Goal: Complete application form

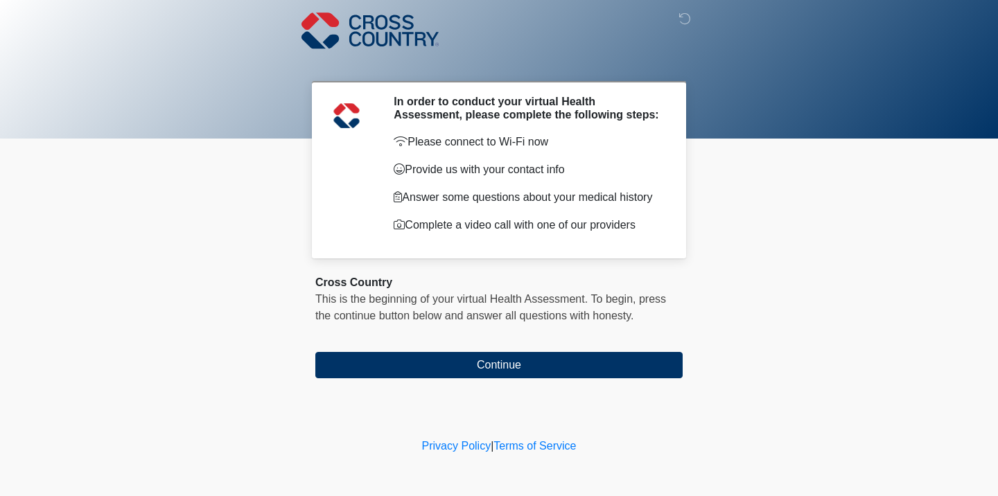
click at [468, 384] on div "‎ ‎ ‎ In order to conduct your virtual Health Assessment, please complete the f…" at bounding box center [499, 217] width 416 height 407
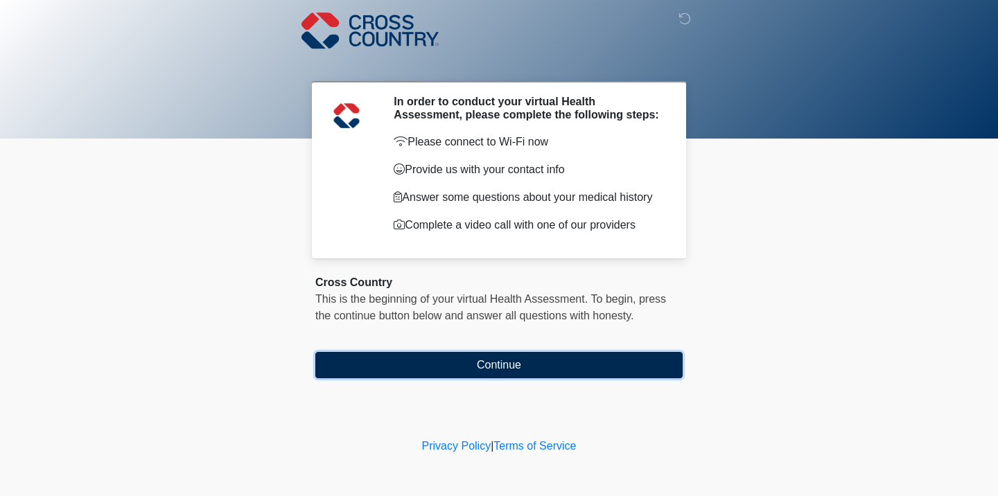
click at [466, 372] on button "Continue" at bounding box center [498, 365] width 367 height 26
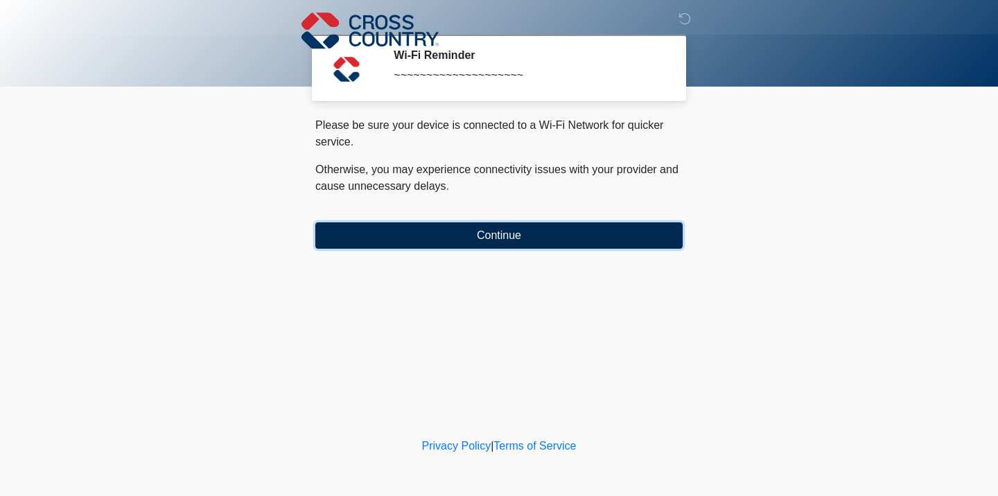
click at [484, 240] on button "Continue" at bounding box center [498, 235] width 367 height 26
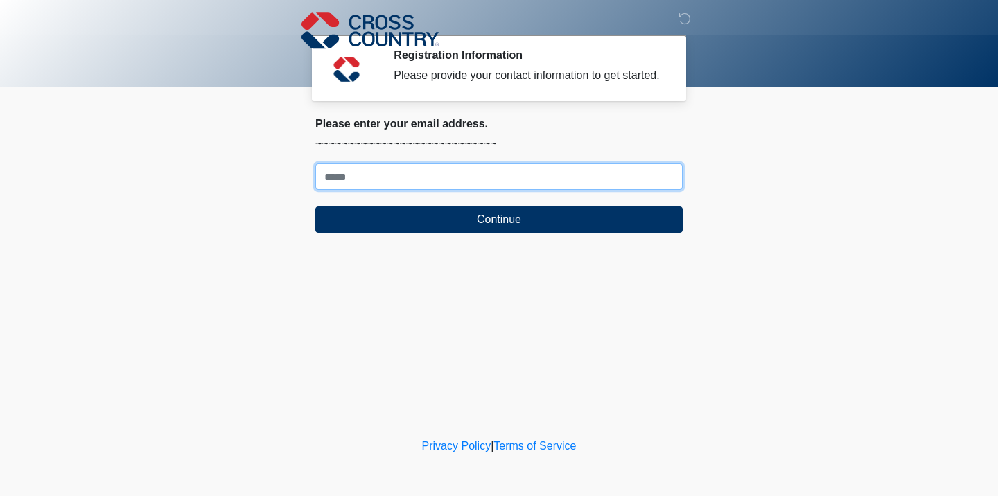
click at [441, 188] on input "Where should we email your response?" at bounding box center [498, 176] width 367 height 26
click at [442, 190] on input "Where should we email your response?" at bounding box center [498, 176] width 367 height 26
type input "*"
type input "**********"
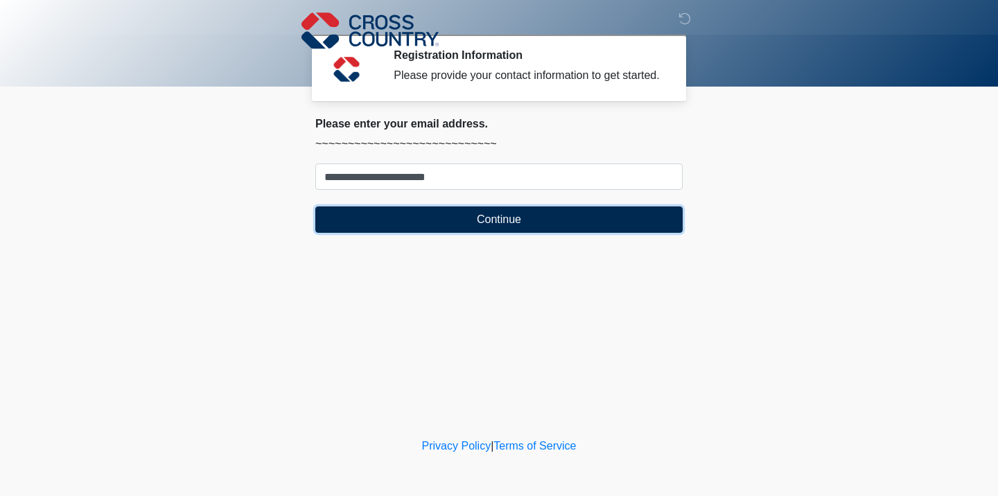
click at [420, 233] on button "Continue" at bounding box center [498, 219] width 367 height 26
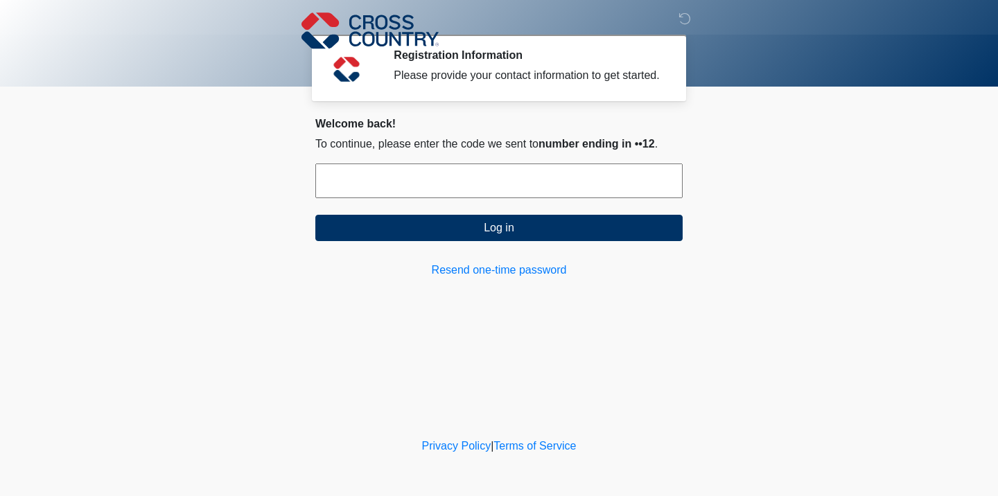
click at [425, 198] on input "text" at bounding box center [498, 180] width 367 height 35
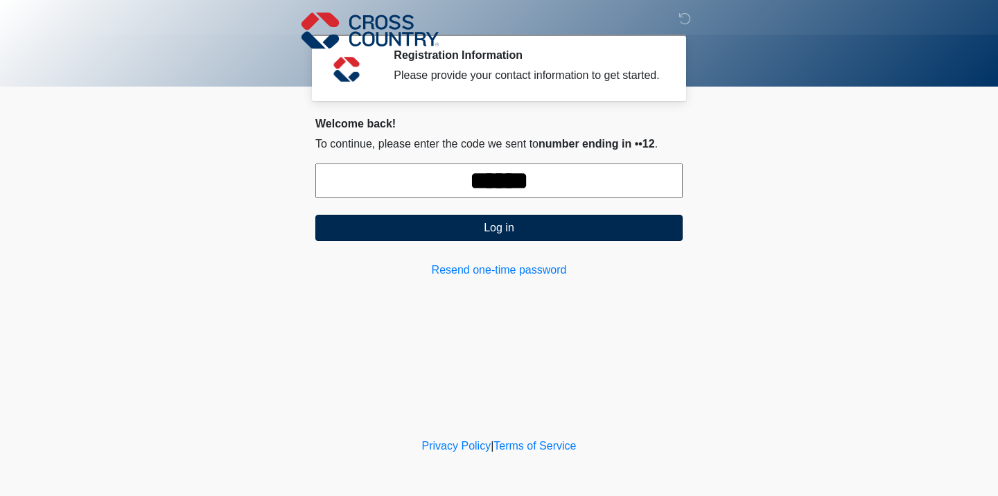
type input "******"
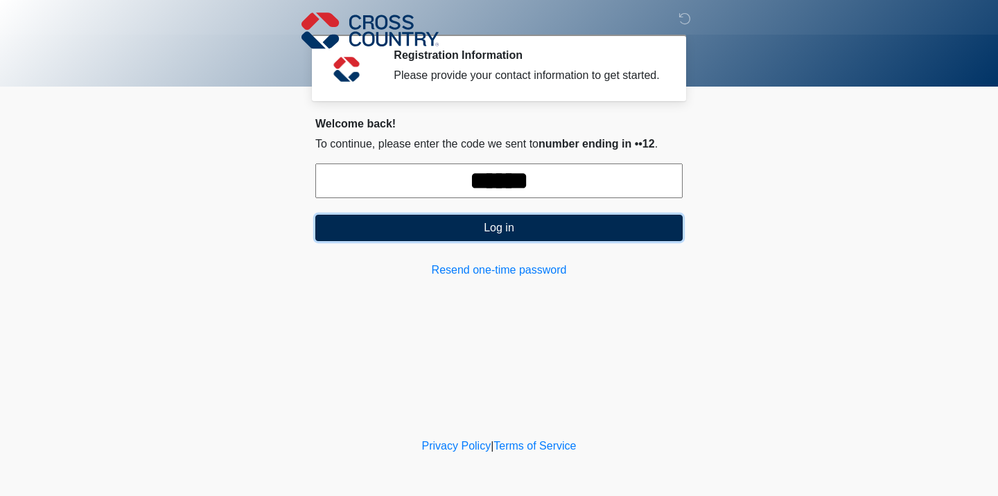
click at [476, 241] on button "Log in" at bounding box center [498, 228] width 367 height 26
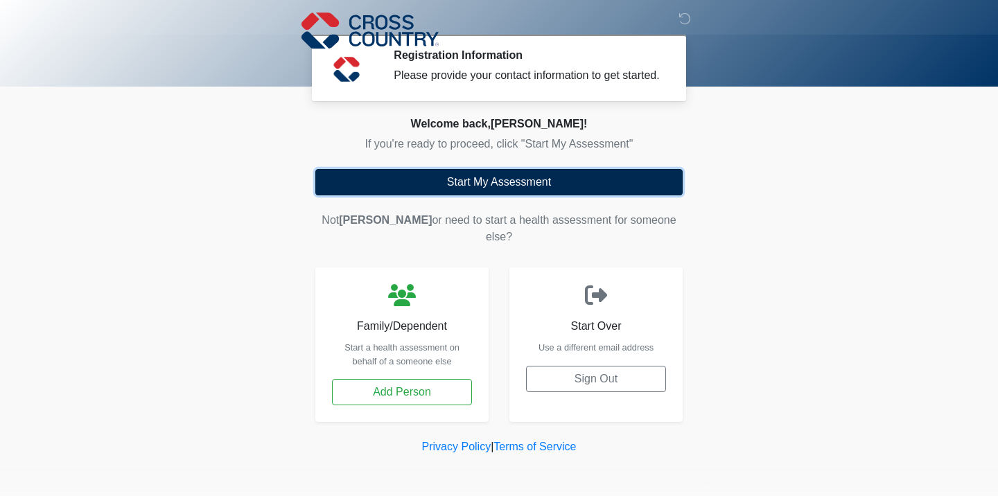
click at [492, 195] on button "Start My Assessment" at bounding box center [498, 182] width 367 height 26
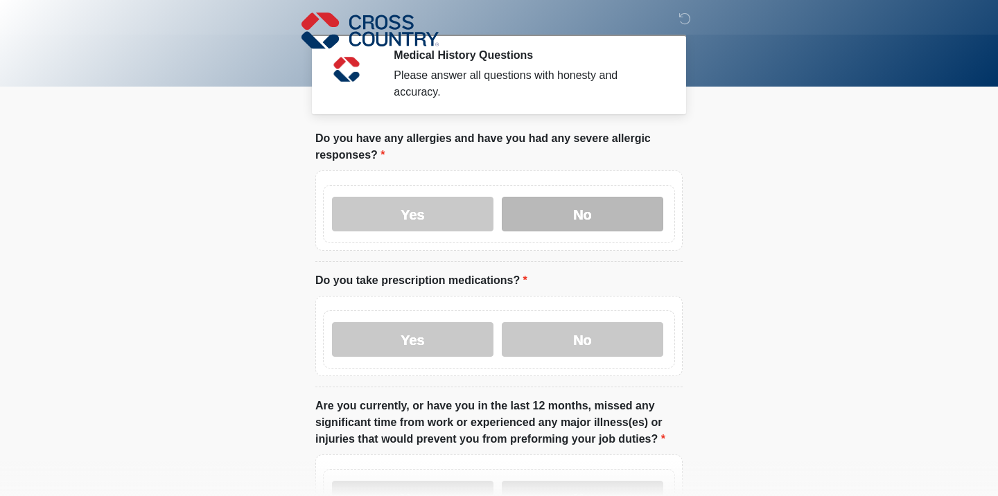
click at [527, 216] on label "No" at bounding box center [582, 214] width 161 height 35
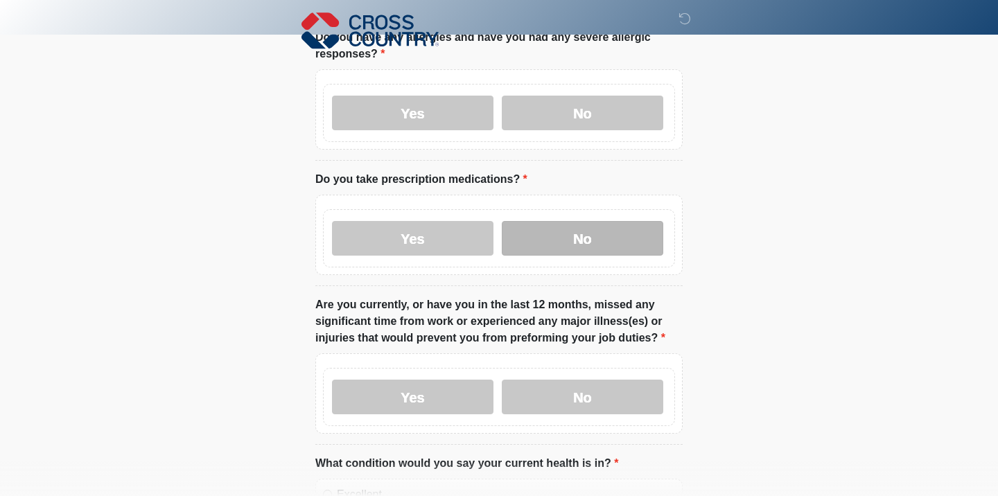
click at [533, 236] on label "No" at bounding box center [582, 238] width 161 height 35
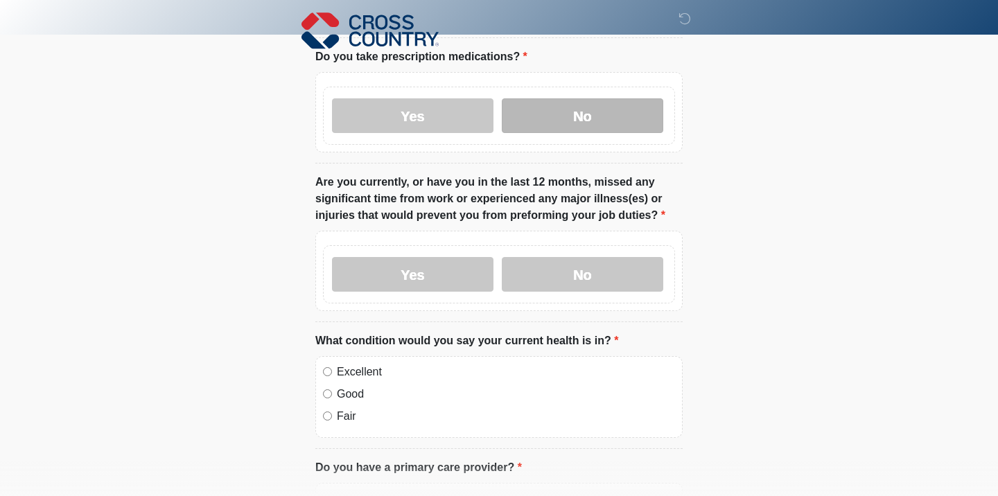
scroll to position [227, 0]
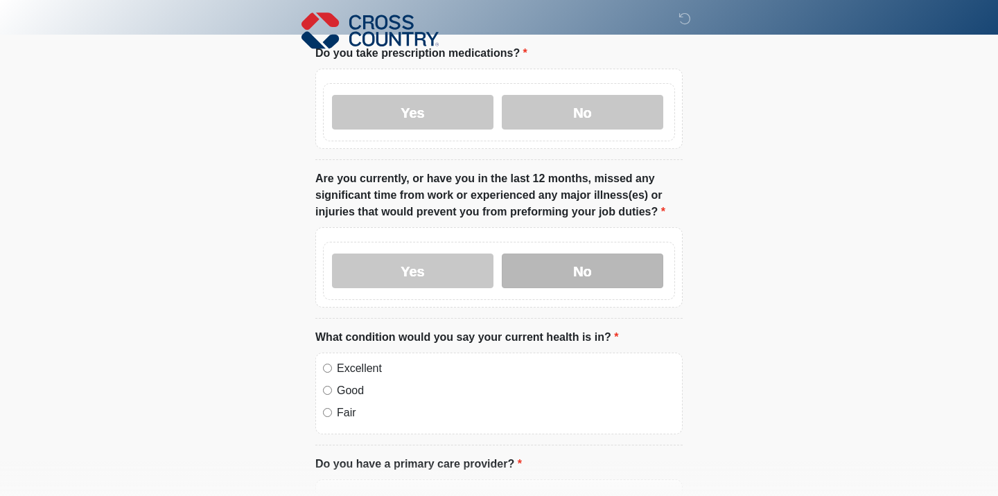
click at [552, 263] on label "No" at bounding box center [582, 271] width 161 height 35
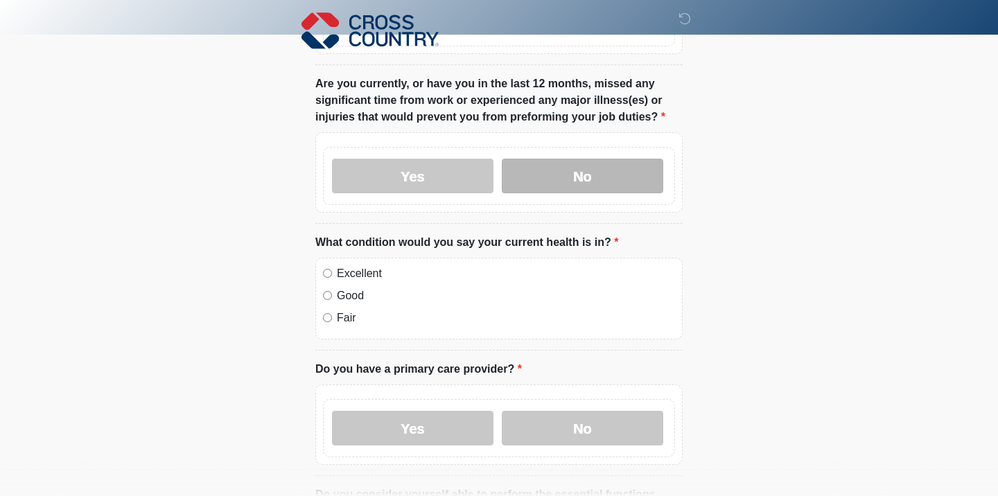
scroll to position [339, 0]
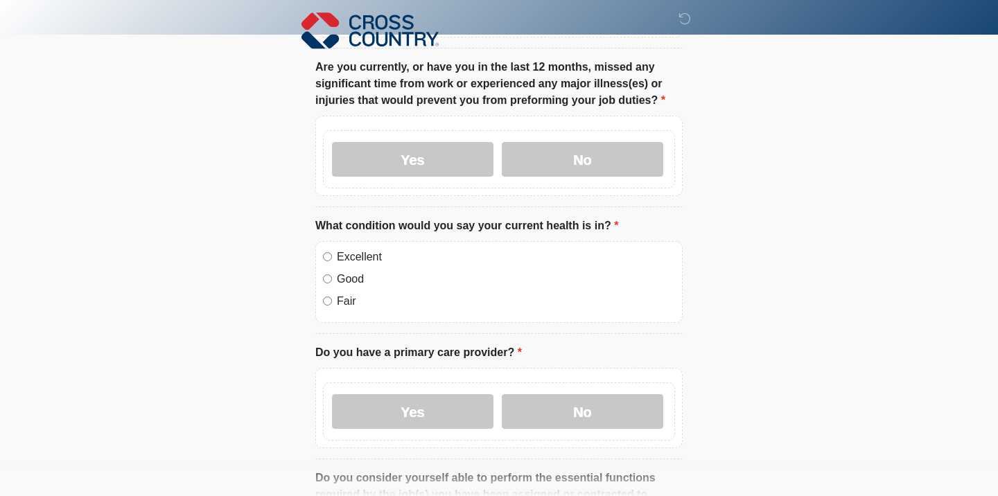
click at [371, 253] on label "Excellent" at bounding box center [506, 257] width 338 height 17
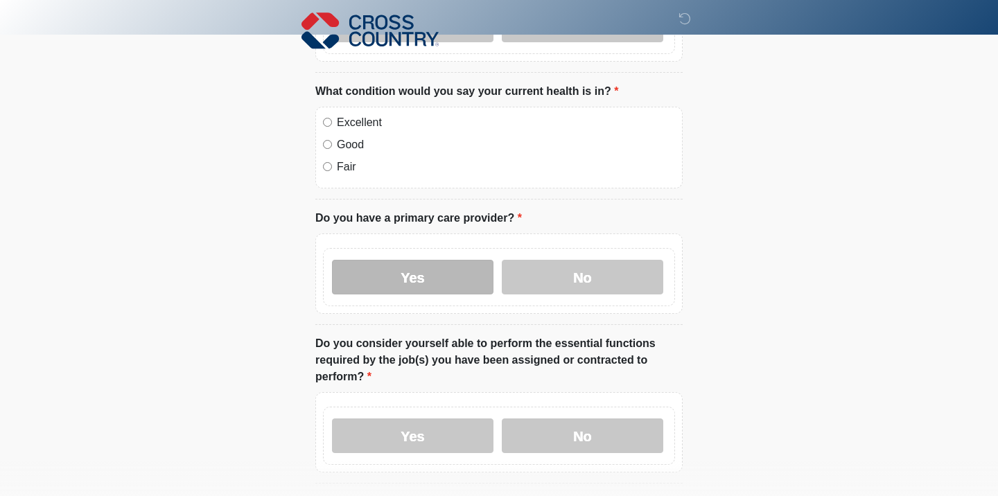
click at [398, 278] on label "Yes" at bounding box center [412, 277] width 161 height 35
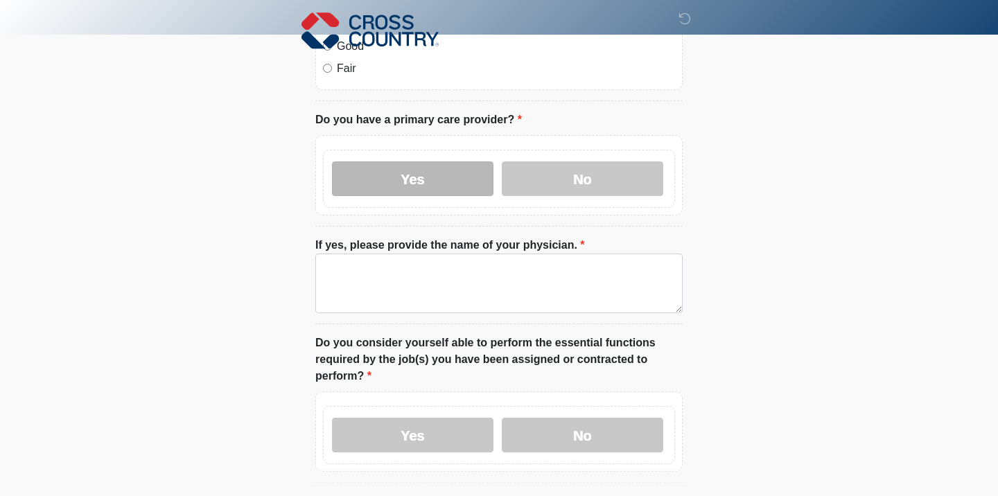
scroll to position [578, 0]
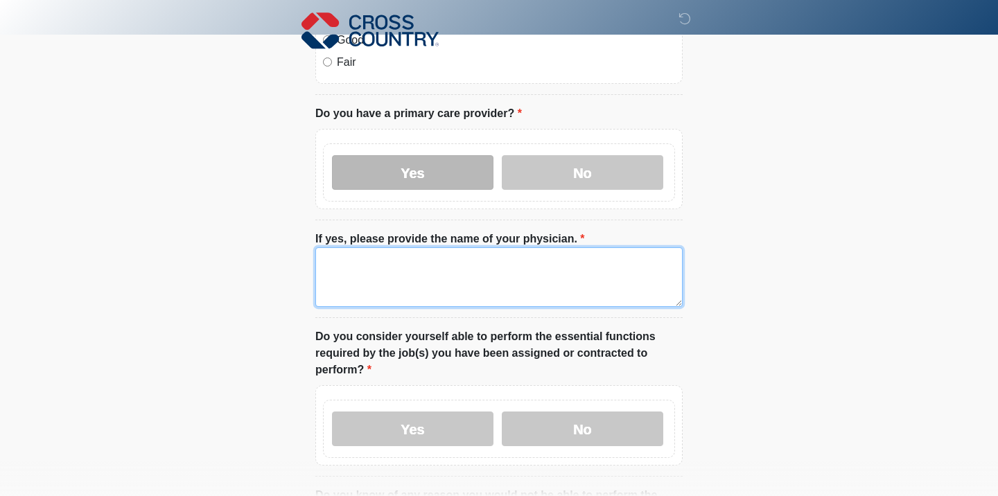
click at [398, 278] on textarea "If yes, please provide the name of your physician." at bounding box center [498, 277] width 367 height 60
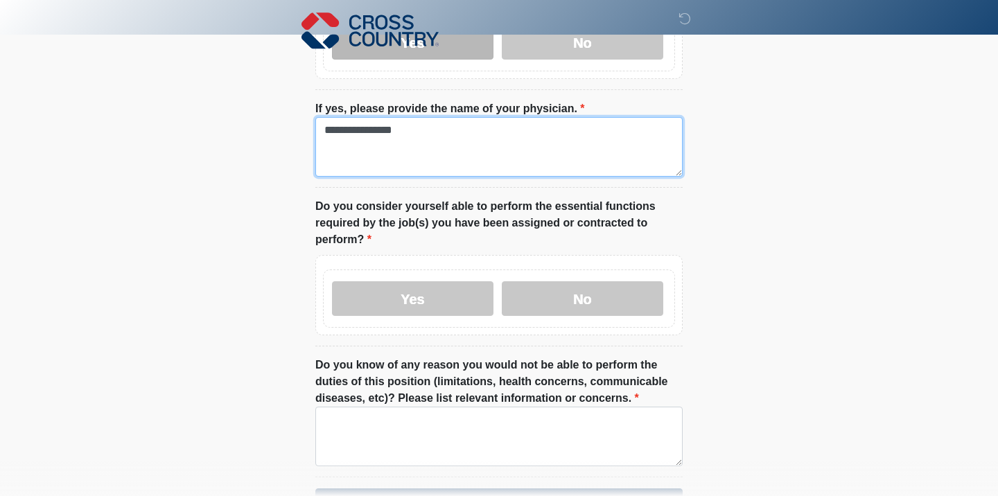
scroll to position [713, 0]
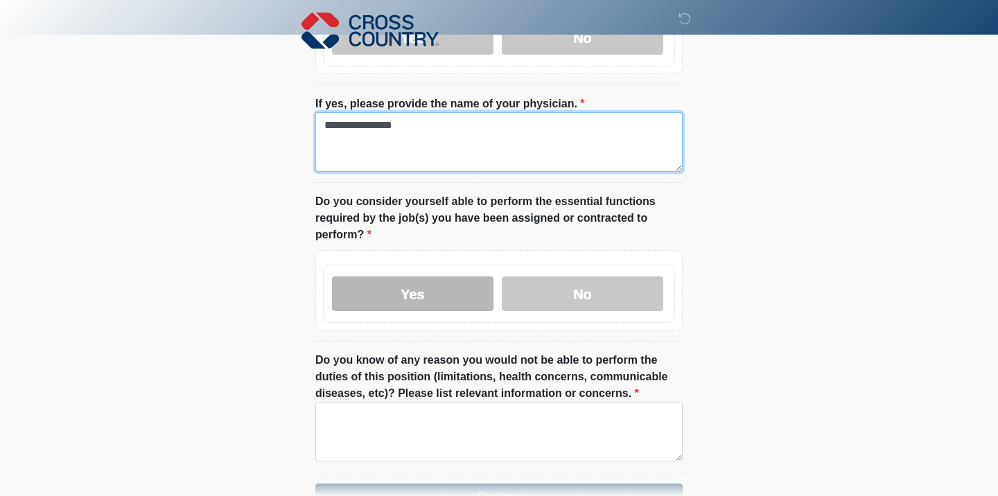
type textarea "**********"
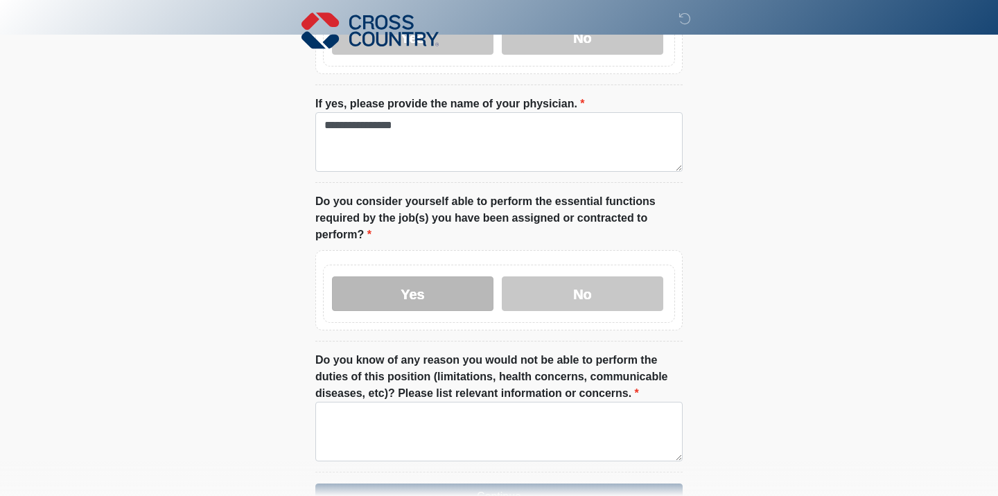
click at [429, 278] on label "Yes" at bounding box center [412, 293] width 161 height 35
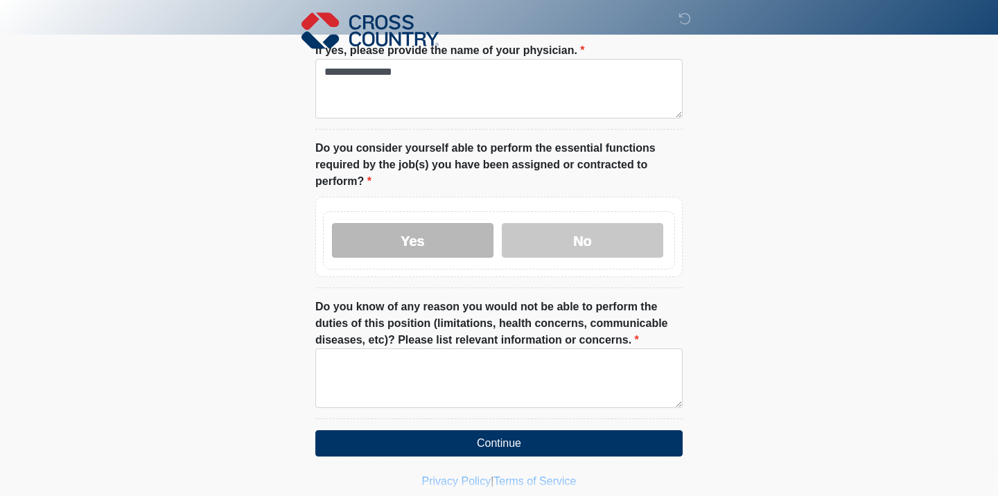
scroll to position [799, 0]
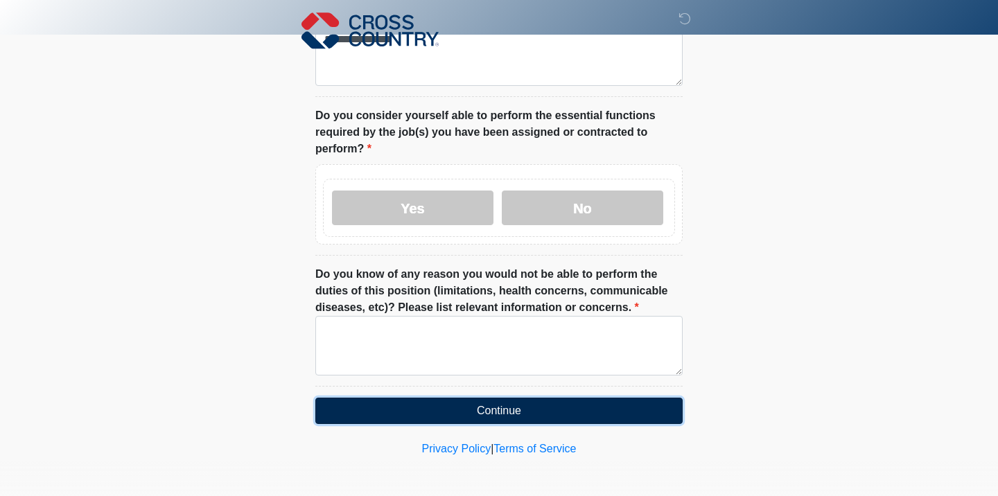
click at [453, 405] on button "Continue" at bounding box center [498, 411] width 367 height 26
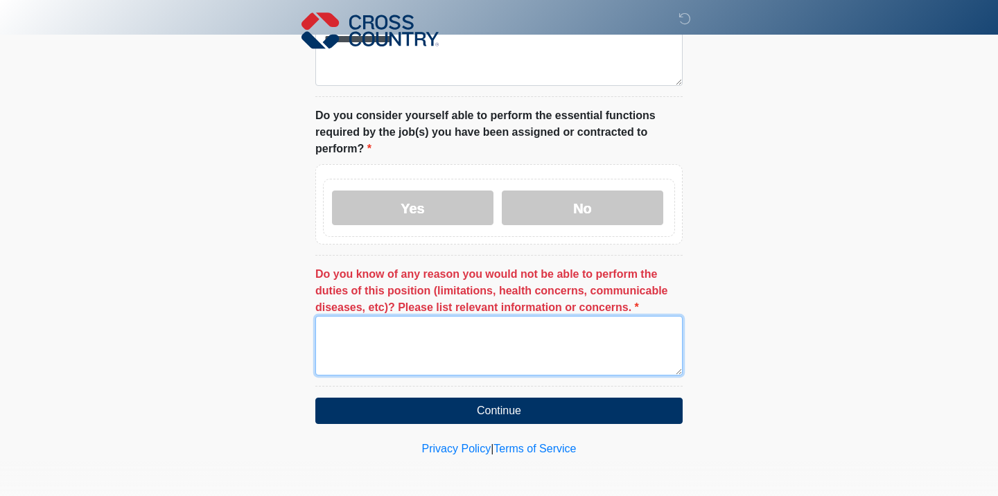
click at [426, 328] on textarea "Do you know of any reason you would not be able to perform the duties of this p…" at bounding box center [498, 346] width 367 height 60
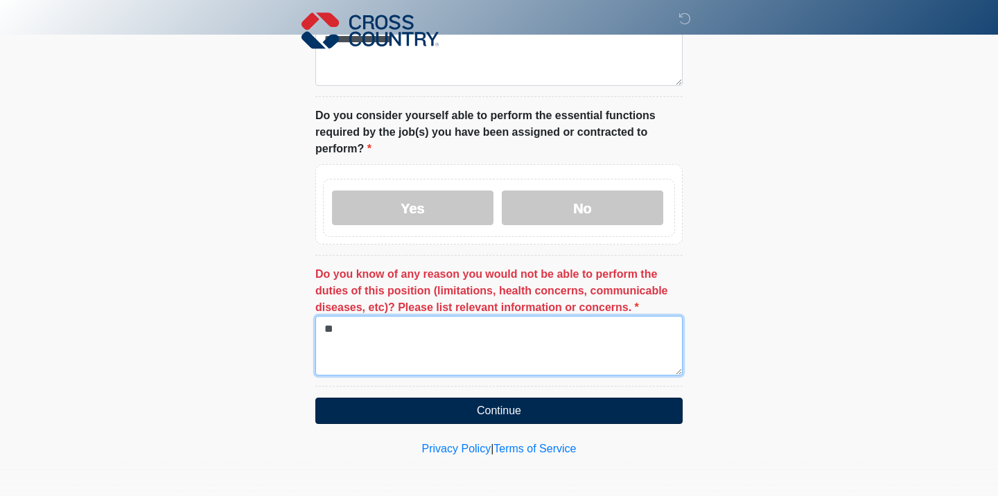
type textarea "**"
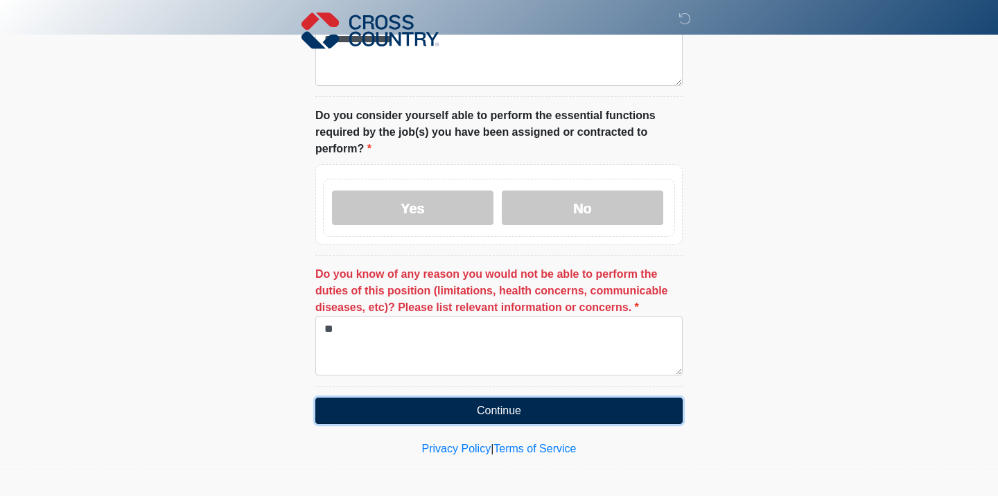
click at [444, 414] on button "Continue" at bounding box center [498, 411] width 367 height 26
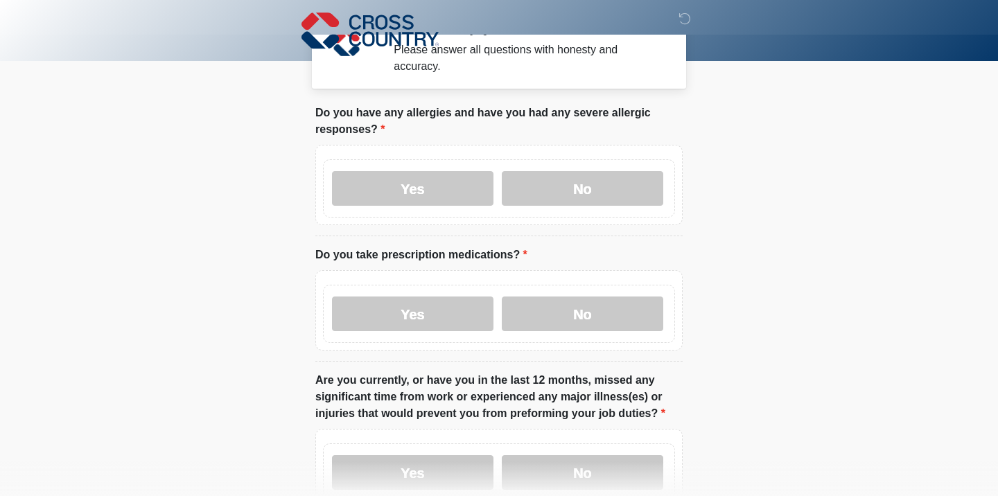
scroll to position [0, 0]
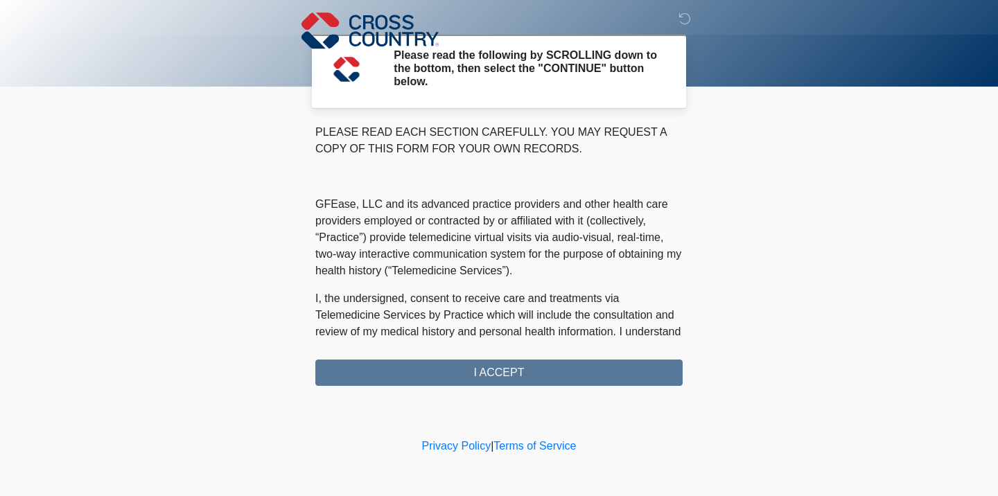
click at [450, 377] on div "PLEASE READ EACH SECTION CAREFULLY. YOU MAY REQUEST A COPY OF THIS FORM FOR YOU…" at bounding box center [498, 255] width 367 height 262
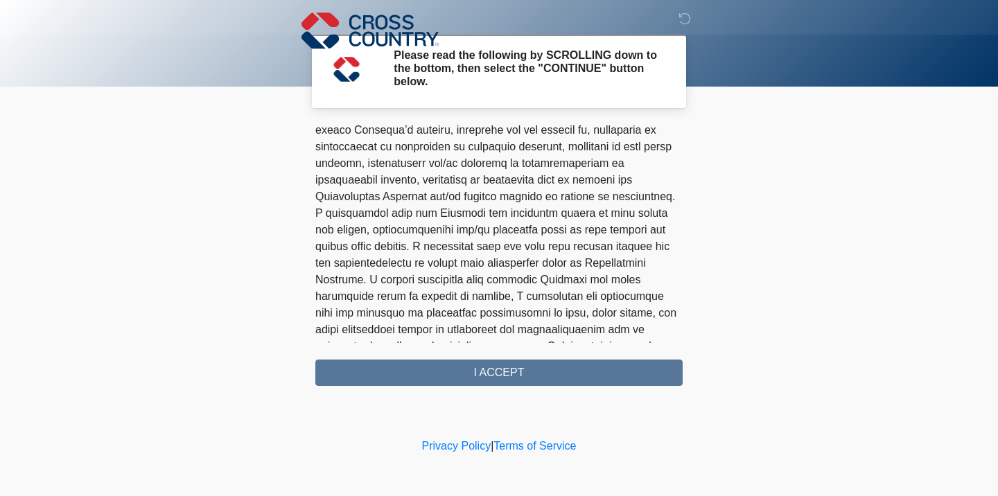
scroll to position [890, 0]
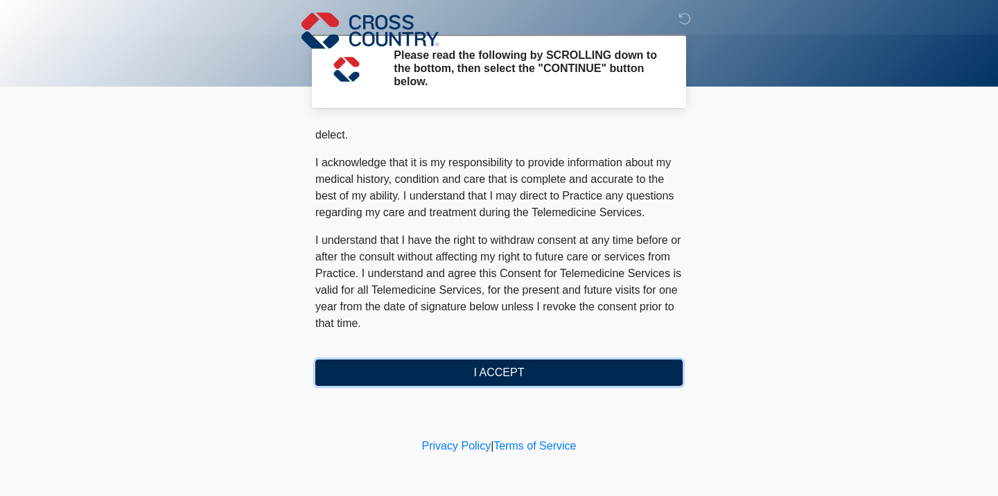
click at [454, 376] on button "I ACCEPT" at bounding box center [498, 373] width 367 height 26
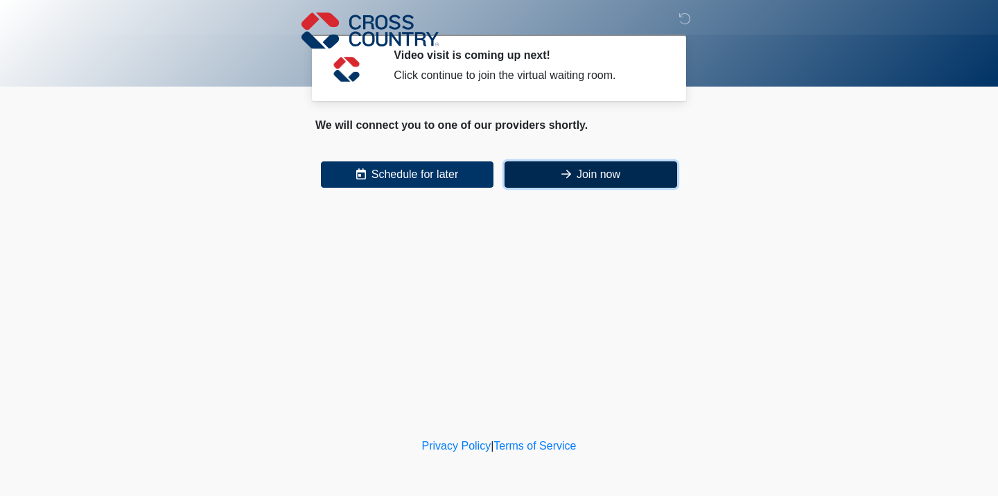
click at [551, 175] on button "Join now" at bounding box center [590, 174] width 173 height 26
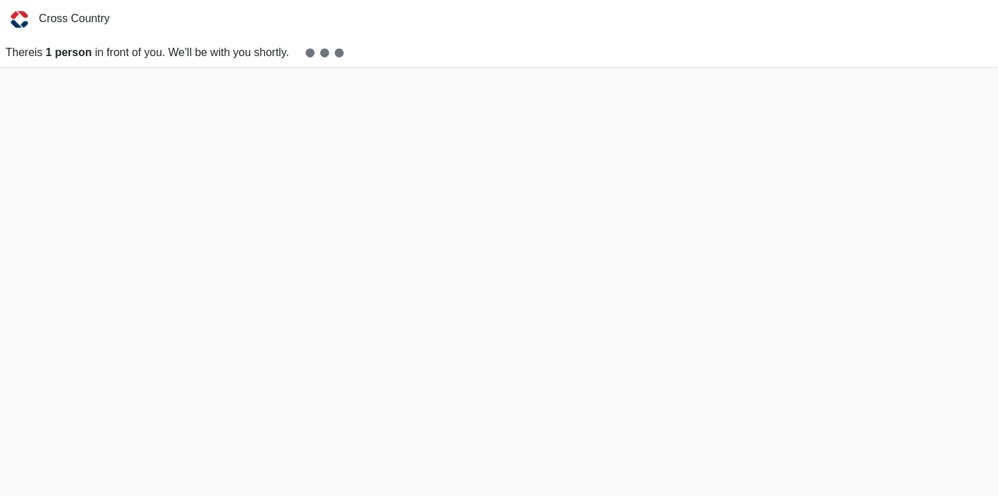
scroll to position [4, 0]
